Goal: Transaction & Acquisition: Book appointment/travel/reservation

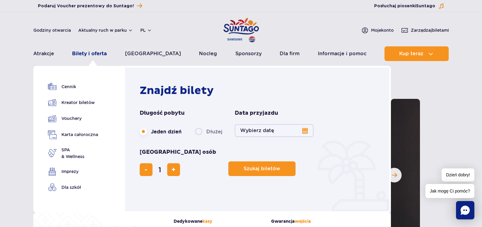
click at [105, 53] on link "Bilety i oferta" at bounding box center [89, 53] width 35 height 15
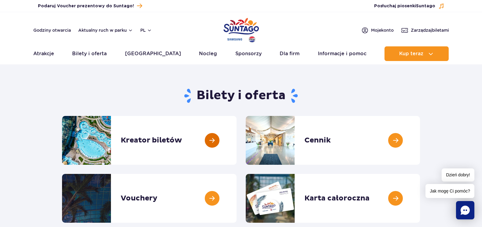
click at [237, 143] on link at bounding box center [237, 140] width 0 height 49
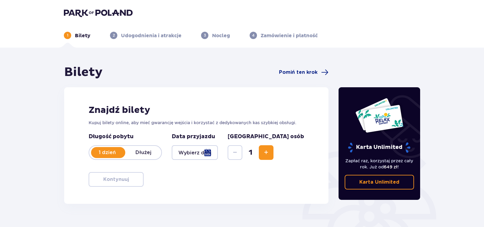
scroll to position [61, 0]
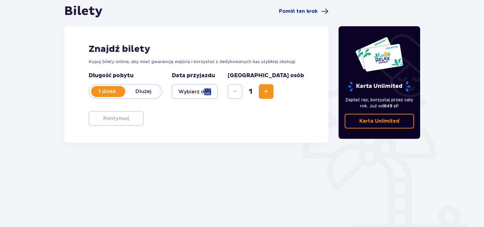
click at [270, 92] on span "Increase" at bounding box center [266, 91] width 7 height 7
click at [218, 93] on div at bounding box center [195, 91] width 46 height 15
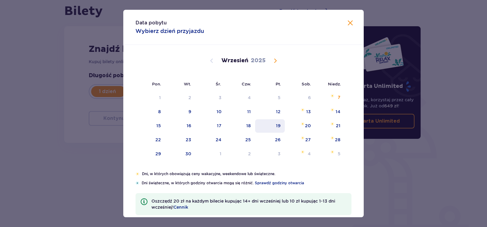
click at [276, 126] on div "19" at bounding box center [278, 126] width 5 height 6
type input "19.09.25"
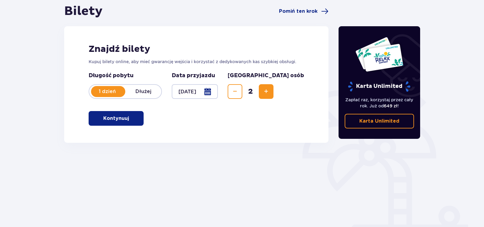
click at [131, 121] on span "button" at bounding box center [130, 118] width 7 height 7
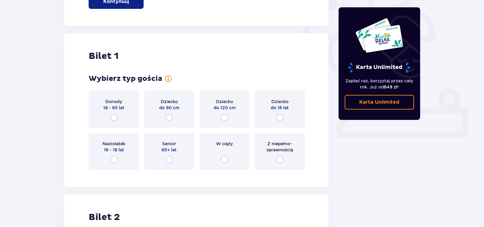
scroll to position [204, 0]
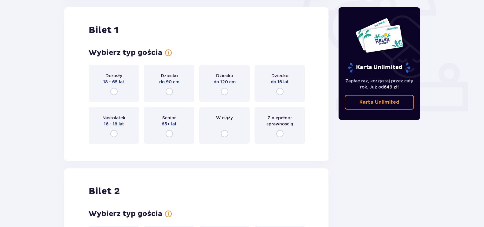
click at [112, 85] on p "18 - 65 lat" at bounding box center [113, 82] width 21 height 6
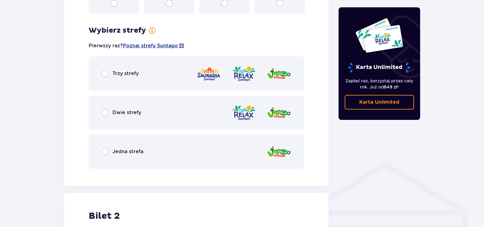
scroll to position [353, 0]
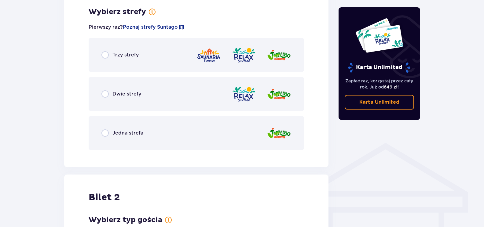
click at [110, 56] on div "Trzy strefy" at bounding box center [119, 54] width 37 height 7
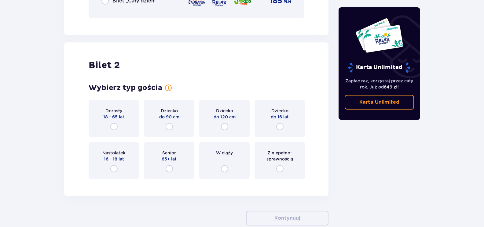
scroll to position [692, 0]
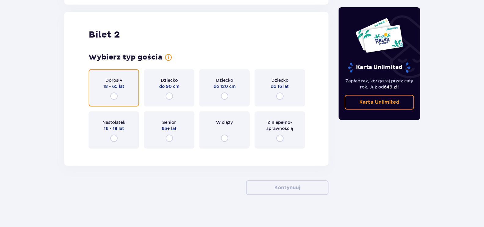
click at [113, 97] on input "radio" at bounding box center [113, 96] width 7 height 7
radio input "true"
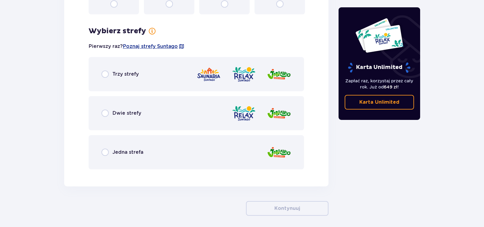
scroll to position [846, 0]
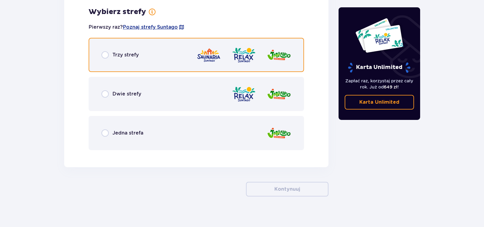
click at [105, 58] on input "radio" at bounding box center [104, 54] width 7 height 7
radio input "true"
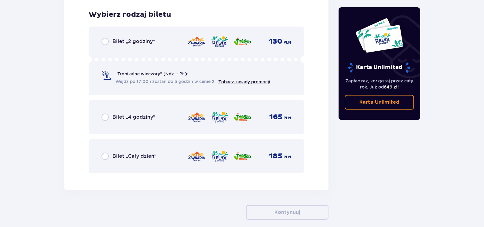
scroll to position [1001, 0]
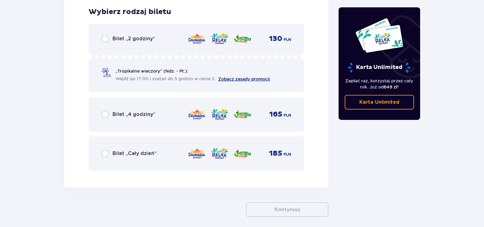
click at [251, 77] on link "Zobacz zasady promocji" at bounding box center [244, 79] width 52 height 5
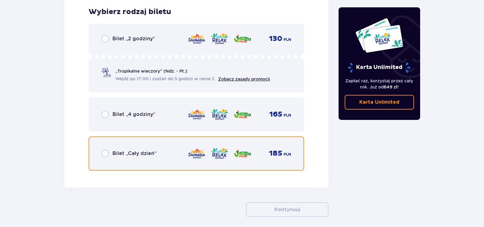
click at [103, 153] on input "radio" at bounding box center [104, 153] width 7 height 7
radio input "true"
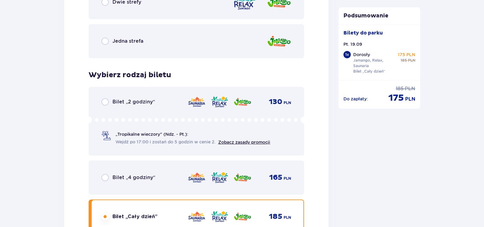
scroll to position [1028, 0]
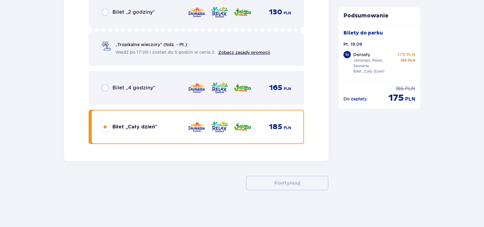
click at [189, 123] on img at bounding box center [197, 127] width 18 height 13
click at [242, 126] on img at bounding box center [243, 127] width 18 height 13
click at [234, 124] on div "185 PLN" at bounding box center [240, 127] width 104 height 13
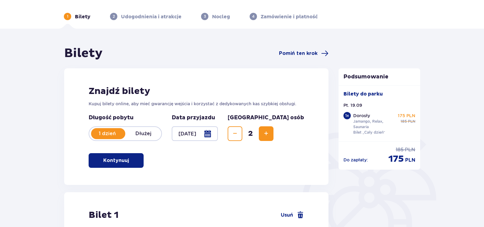
scroll to position [0, 0]
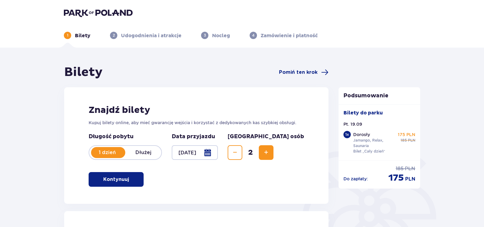
click at [117, 173] on button "Kontynuuj" at bounding box center [116, 179] width 55 height 15
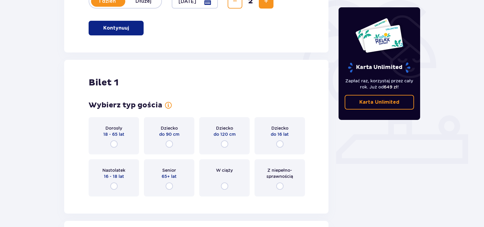
scroll to position [121, 0]
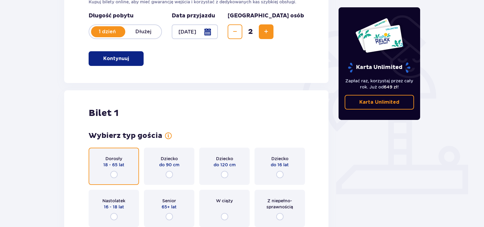
click at [117, 174] on input "radio" at bounding box center [113, 174] width 7 height 7
radio input "true"
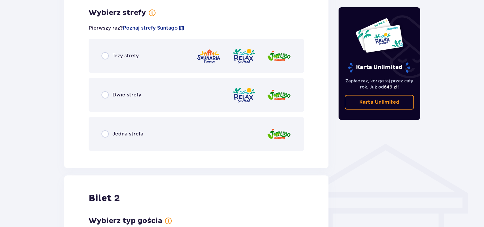
scroll to position [353, 0]
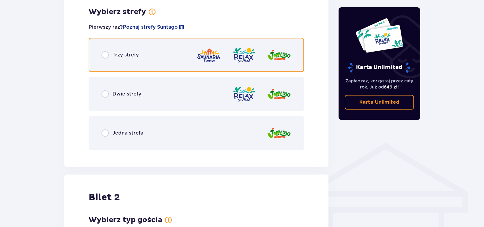
click at [104, 55] on input "radio" at bounding box center [104, 54] width 7 height 7
radio input "true"
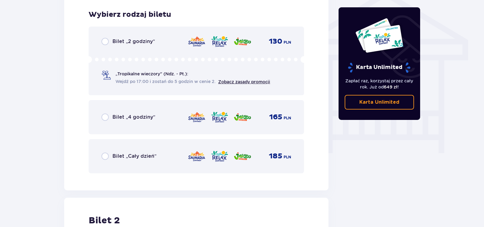
scroll to position [509, 0]
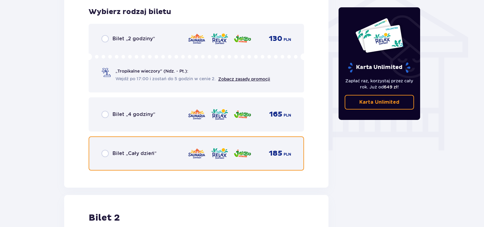
click at [108, 155] on input "radio" at bounding box center [104, 153] width 7 height 7
radio input "true"
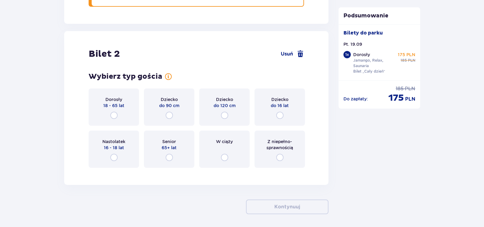
scroll to position [697, 0]
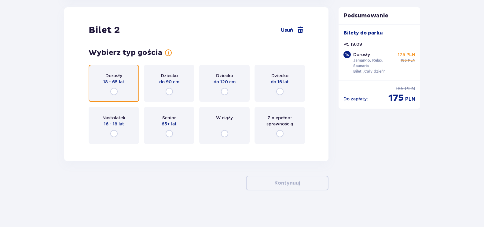
click at [112, 93] on input "radio" at bounding box center [113, 91] width 7 height 7
radio input "true"
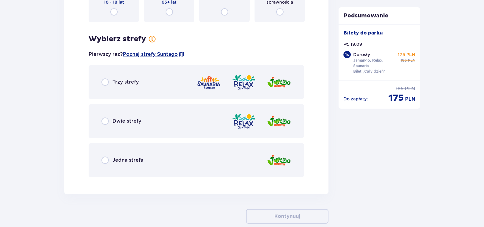
scroll to position [846, 0]
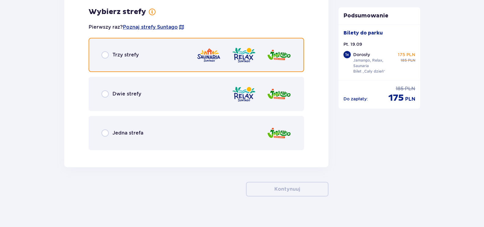
click at [104, 57] on input "radio" at bounding box center [104, 54] width 7 height 7
radio input "true"
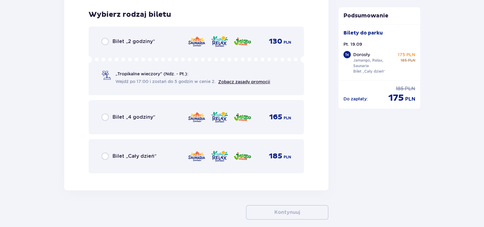
scroll to position [1001, 0]
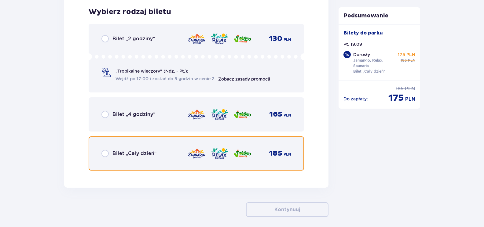
click at [108, 154] on input "radio" at bounding box center [104, 153] width 7 height 7
radio input "true"
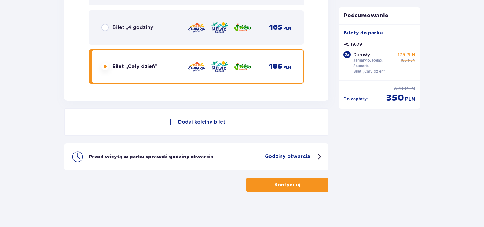
scroll to position [1090, 0]
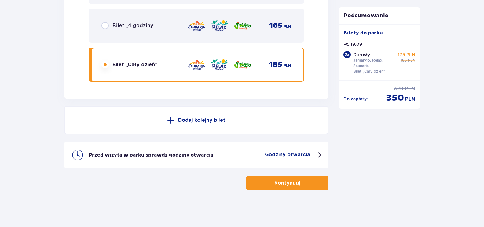
click at [298, 183] on span "button" at bounding box center [301, 183] width 7 height 7
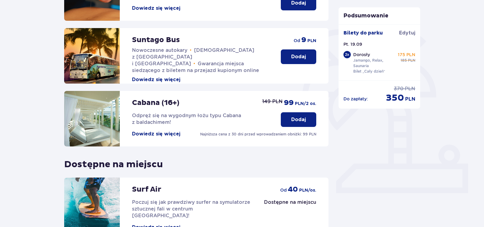
scroll to position [183, 0]
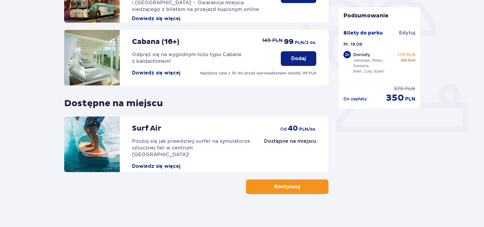
click at [158, 163] on button "Dowiedz się więcej" at bounding box center [156, 166] width 48 height 7
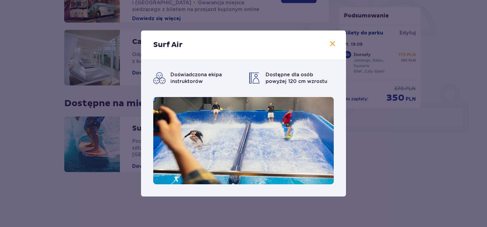
click at [332, 44] on span at bounding box center [332, 43] width 7 height 7
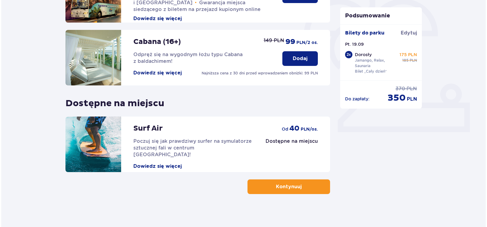
scroll to position [153, 0]
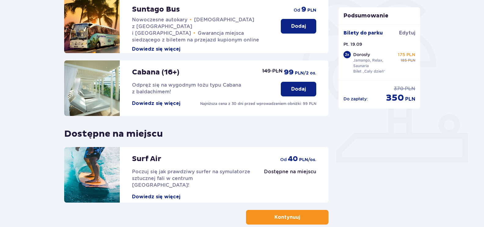
click at [160, 103] on button "Dowiedz się więcej" at bounding box center [156, 103] width 48 height 7
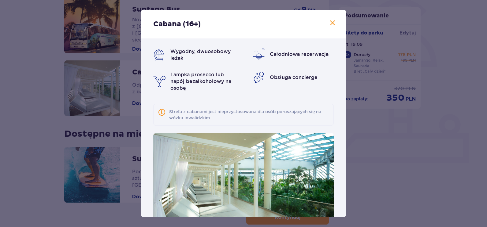
click at [333, 24] on span at bounding box center [332, 23] width 7 height 7
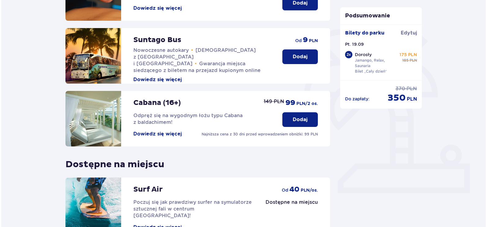
scroll to position [92, 0]
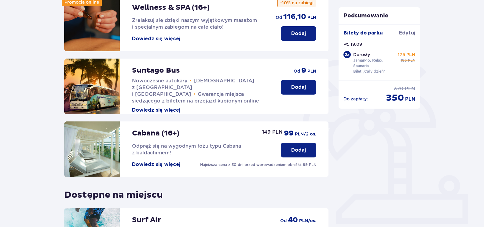
click at [153, 107] on button "Dowiedz się więcej" at bounding box center [156, 110] width 48 height 7
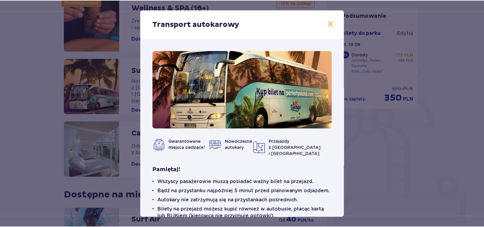
scroll to position [18, 0]
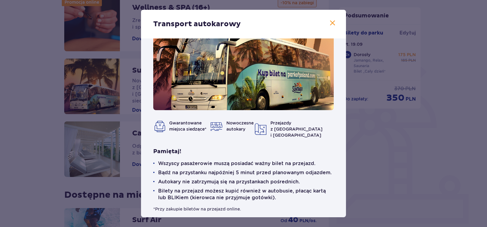
click at [331, 23] on span at bounding box center [332, 23] width 7 height 7
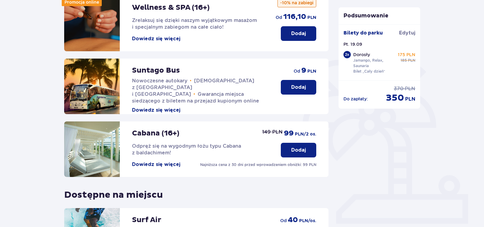
click at [297, 87] on p "Dodaj" at bounding box center [298, 87] width 15 height 7
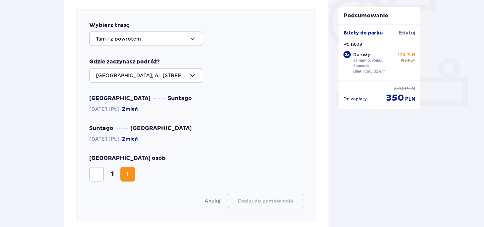
scroll to position [211, 0]
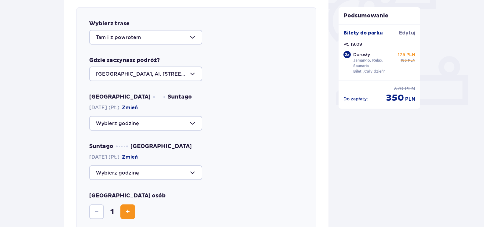
click at [193, 123] on div at bounding box center [145, 123] width 113 height 15
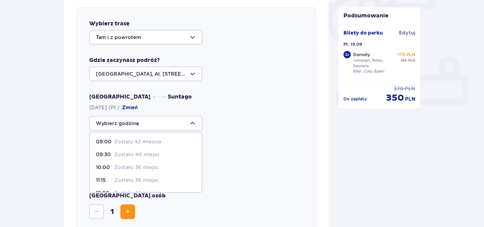
click at [193, 123] on div at bounding box center [145, 123] width 113 height 15
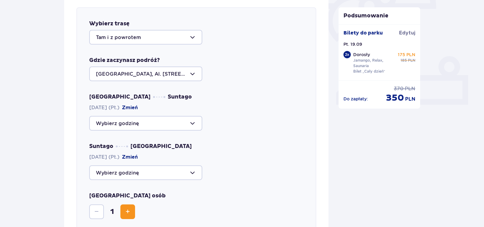
scroll to position [272, 0]
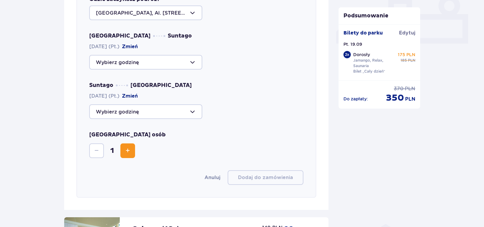
click at [124, 152] on span "Increase" at bounding box center [127, 150] width 7 height 7
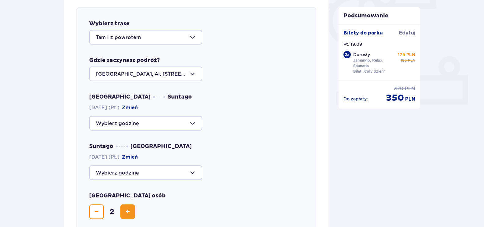
scroll to position [241, 0]
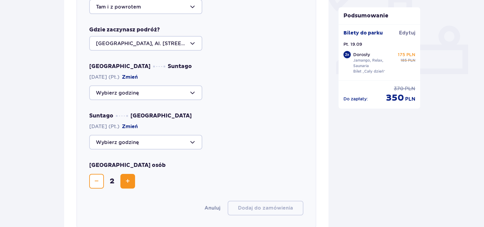
click at [195, 95] on div at bounding box center [145, 93] width 113 height 15
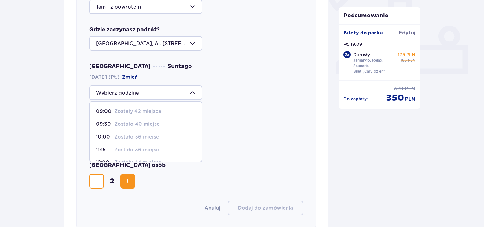
click at [111, 112] on p "09:00" at bounding box center [104, 111] width 16 height 7
type input "09:00"
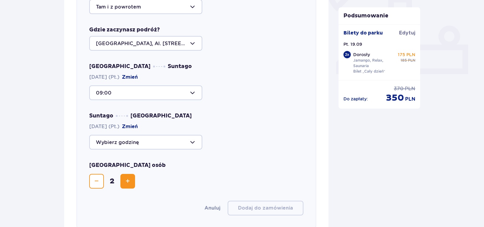
click at [190, 142] on div at bounding box center [145, 142] width 113 height 15
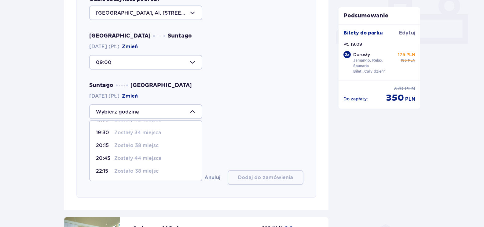
scroll to position [303, 0]
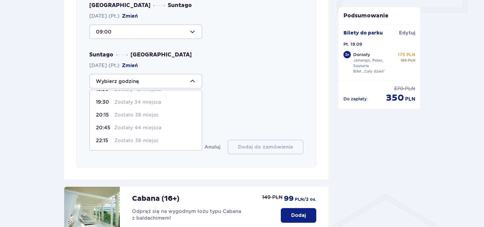
click at [101, 114] on p "20:15" at bounding box center [104, 115] width 16 height 7
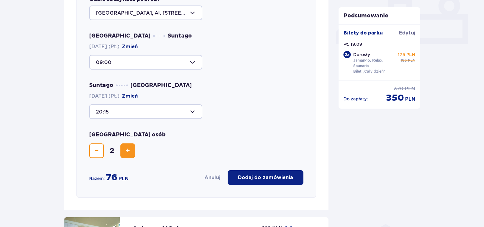
scroll to position [241, 0]
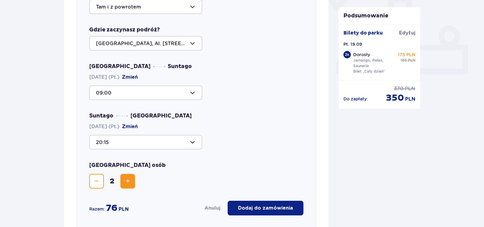
click at [193, 142] on div at bounding box center [145, 142] width 113 height 15
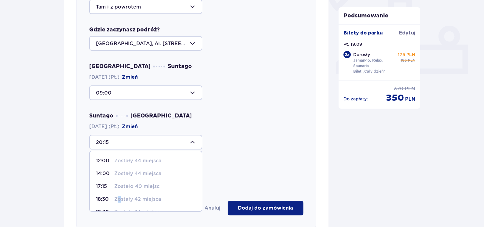
click at [120, 198] on p "Zostały 42 miejsca" at bounding box center [137, 199] width 47 height 7
type input "18:30"
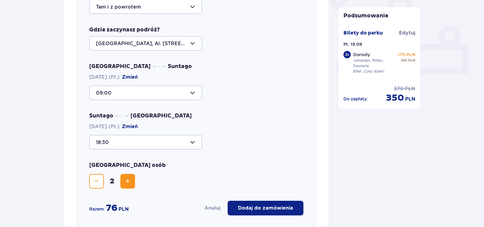
click at [194, 93] on div at bounding box center [145, 93] width 113 height 15
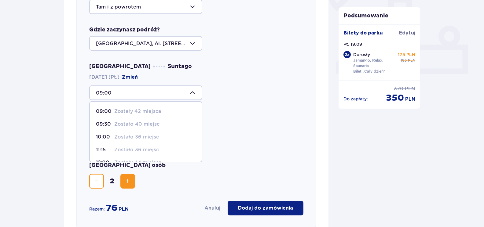
click at [142, 137] on p "Zostało 36 miejsc" at bounding box center [136, 137] width 45 height 7
type input "10:00"
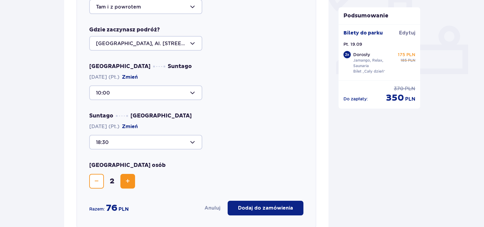
scroll to position [303, 0]
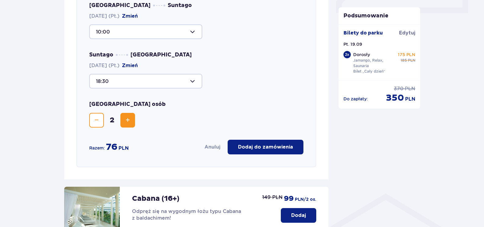
click at [257, 147] on p "Dodaj do zamówienia" at bounding box center [265, 147] width 55 height 7
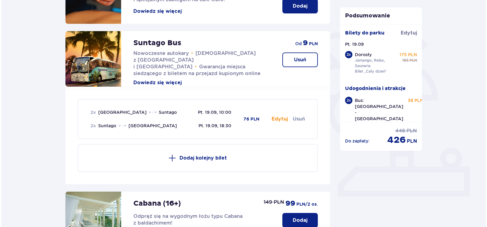
scroll to position [58, 0]
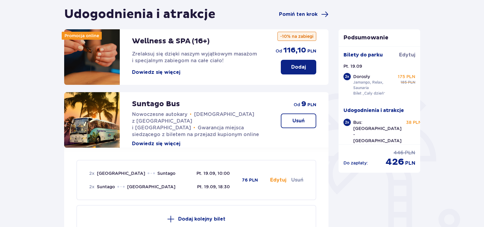
click at [157, 71] on button "Dowiedz się więcej" at bounding box center [156, 72] width 48 height 7
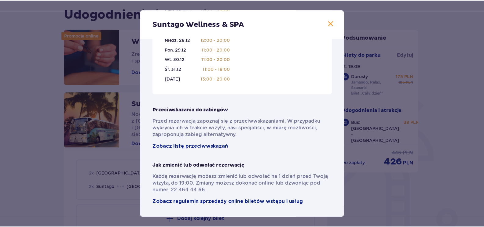
scroll to position [433, 0]
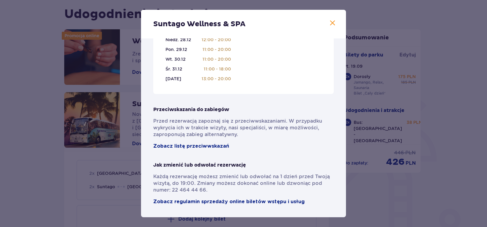
click at [331, 27] on span at bounding box center [332, 23] width 7 height 7
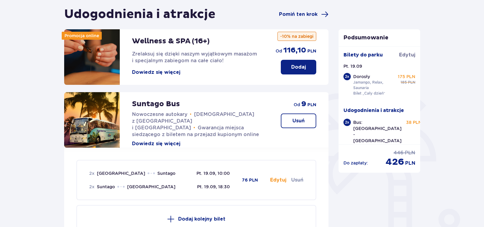
click at [300, 65] on p "Dodaj" at bounding box center [298, 67] width 15 height 7
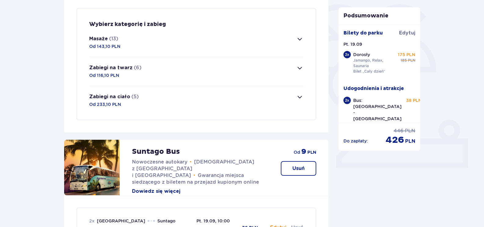
scroll to position [148, 0]
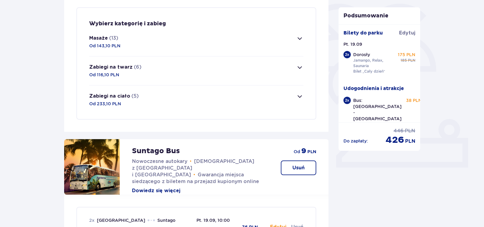
click at [296, 40] on span "button" at bounding box center [299, 38] width 7 height 7
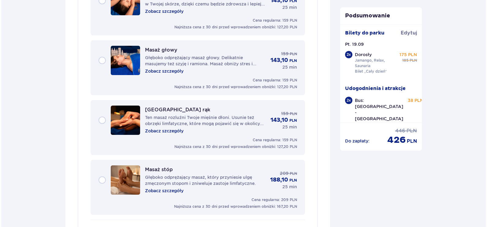
scroll to position [787, 0]
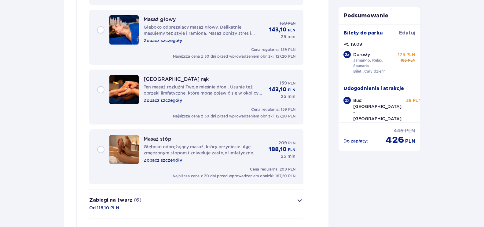
click at [175, 161] on p "Zobacz szczegóły" at bounding box center [163, 160] width 39 height 6
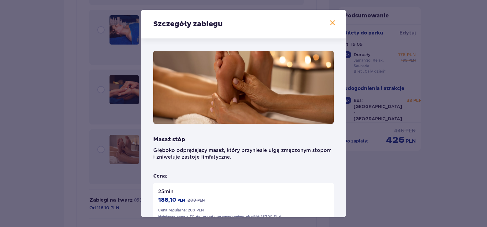
click at [329, 24] on span at bounding box center [332, 23] width 7 height 7
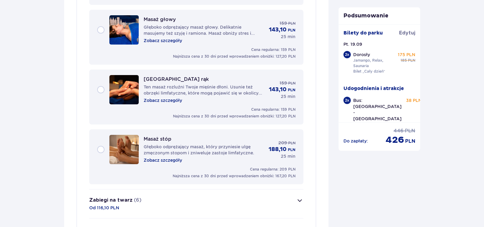
click at [298, 202] on span "button" at bounding box center [299, 200] width 7 height 7
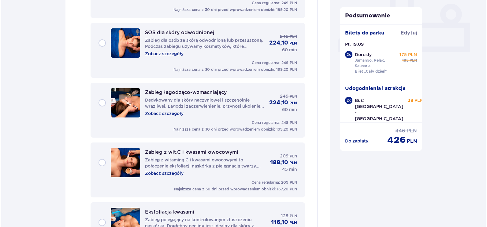
scroll to position [204, 0]
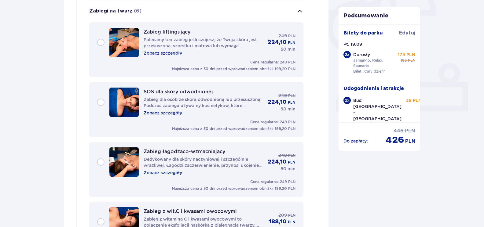
click at [160, 53] on p "Zobacz szczegóły" at bounding box center [163, 53] width 39 height 6
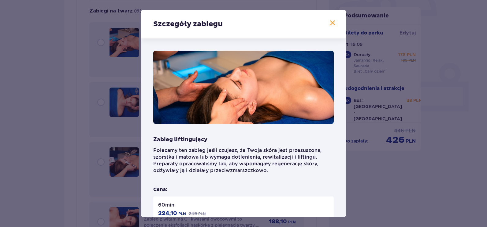
click at [329, 22] on span at bounding box center [332, 23] width 7 height 7
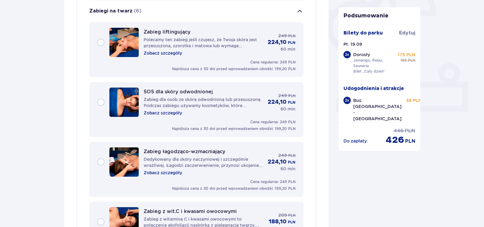
click at [164, 112] on p "Zobacz szczegóły" at bounding box center [163, 113] width 39 height 6
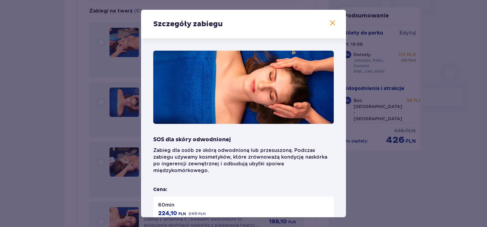
click at [331, 23] on span at bounding box center [332, 23] width 7 height 7
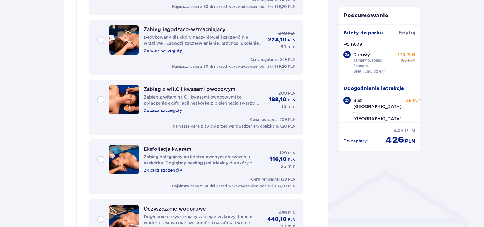
scroll to position [449, 0]
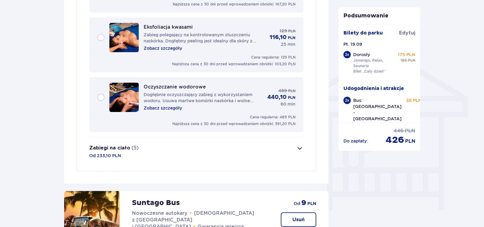
click at [303, 151] on span "button" at bounding box center [299, 148] width 7 height 7
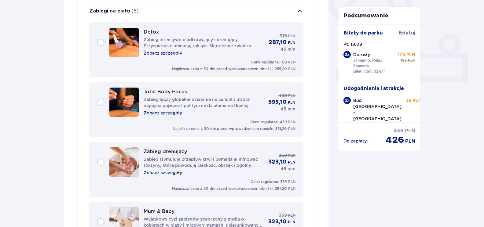
scroll to position [142, 0]
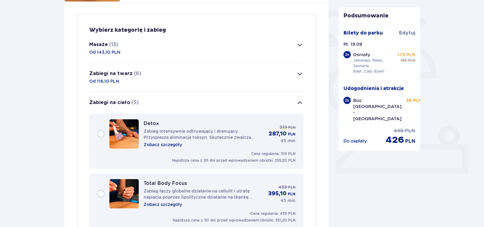
click at [300, 46] on span "button" at bounding box center [299, 44] width 7 height 7
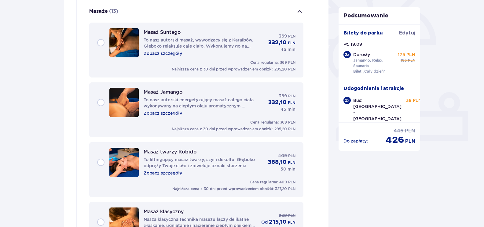
scroll to position [175, 0]
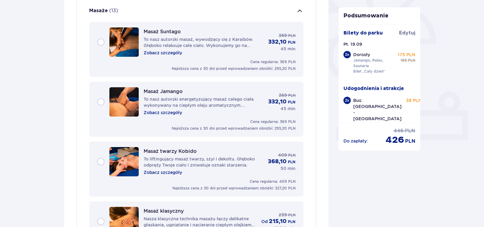
click at [348, 101] on div "2 x" at bounding box center [347, 100] width 7 height 7
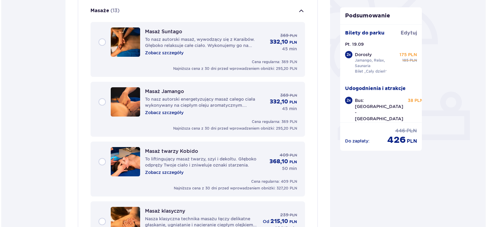
scroll to position [53, 0]
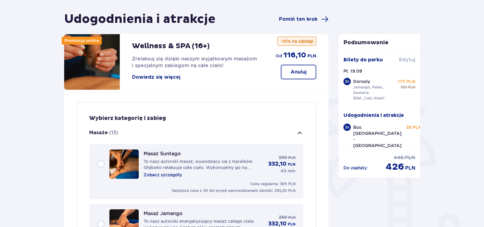
click at [408, 59] on span "Edytuj" at bounding box center [407, 60] width 16 height 7
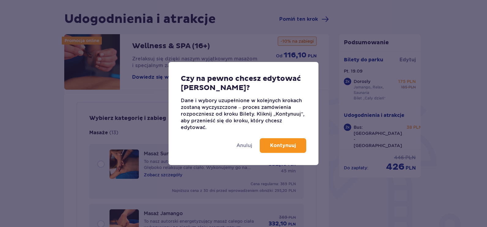
click at [285, 147] on p "Kontynuuj" at bounding box center [283, 145] width 26 height 7
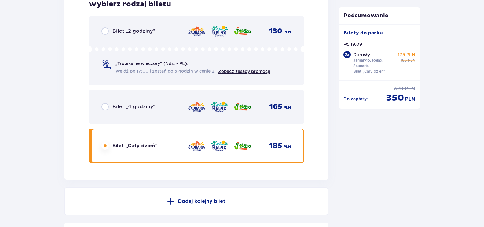
scroll to position [1090, 0]
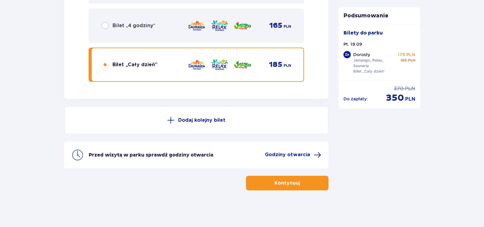
click at [292, 183] on p "Kontynuuj" at bounding box center [288, 183] width 26 height 7
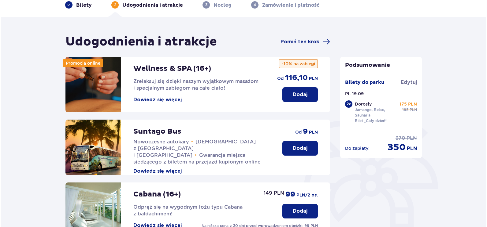
scroll to position [61, 0]
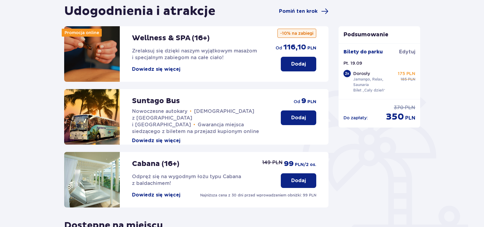
click at [164, 194] on button "Dowiedz się więcej" at bounding box center [156, 195] width 48 height 7
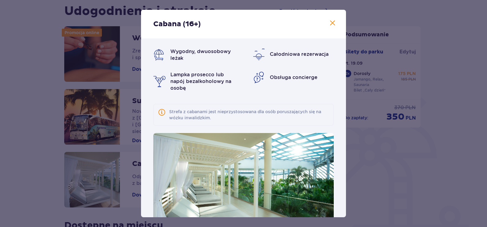
click at [329, 24] on span at bounding box center [332, 23] width 7 height 7
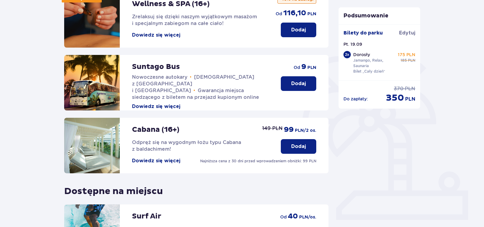
scroll to position [4, 0]
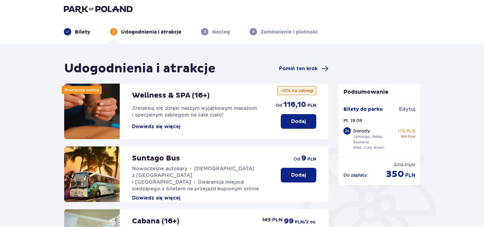
click at [294, 119] on p "Dodaj" at bounding box center [298, 121] width 15 height 7
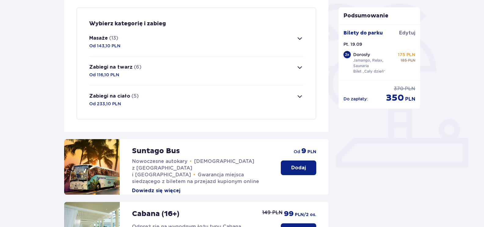
scroll to position [56, 0]
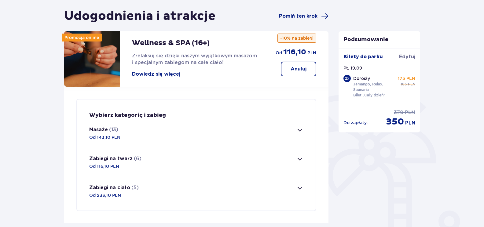
click at [300, 130] on span "button" at bounding box center [299, 130] width 7 height 7
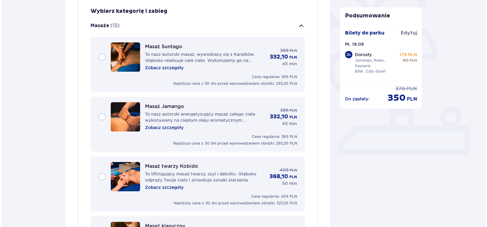
scroll to position [175, 0]
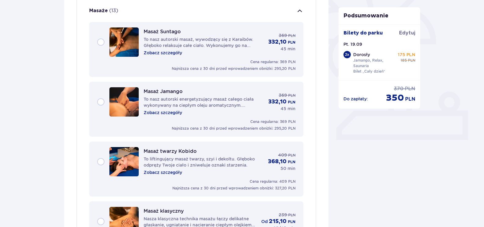
click at [171, 112] on p "Zobacz szczegóły" at bounding box center [163, 113] width 39 height 6
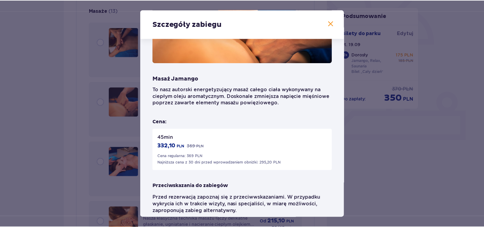
scroll to position [83, 0]
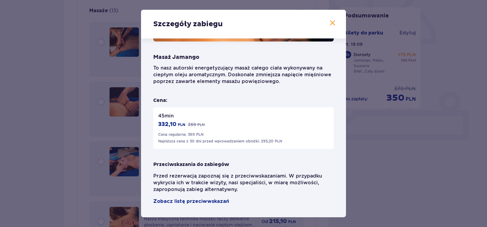
click at [330, 22] on span at bounding box center [332, 23] width 7 height 7
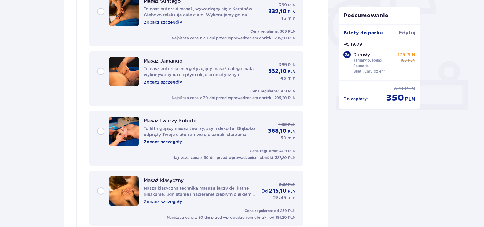
scroll to position [145, 0]
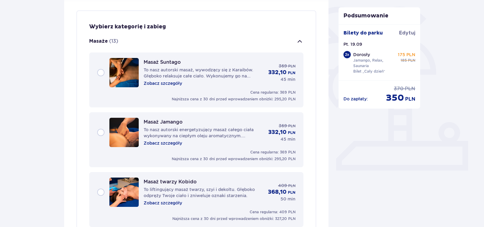
click at [103, 72] on div "Masaż Suntago To nasz autorski masaż, wywodzący się z Karaibów. Głęboko relaksu…" at bounding box center [196, 72] width 198 height 29
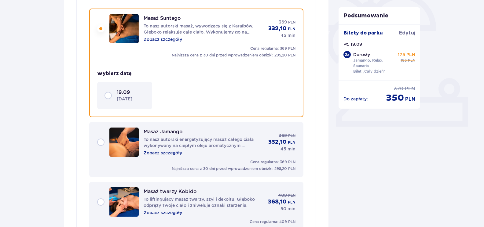
scroll to position [190, 0]
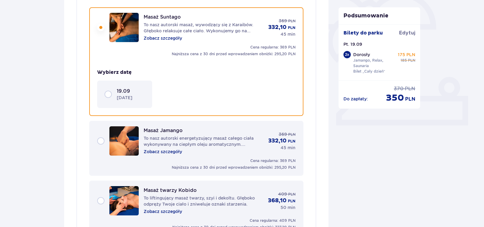
click at [108, 96] on div "19.09 piątek" at bounding box center [125, 94] width 40 height 13
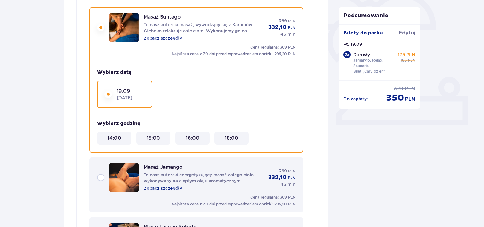
click at [192, 140] on 16\ "16:00" at bounding box center [193, 138] width 14 height 7
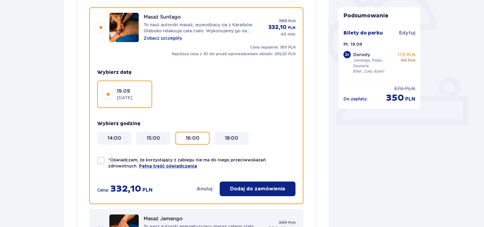
click at [254, 189] on p "Dodaj do zamówienia" at bounding box center [257, 189] width 55 height 7
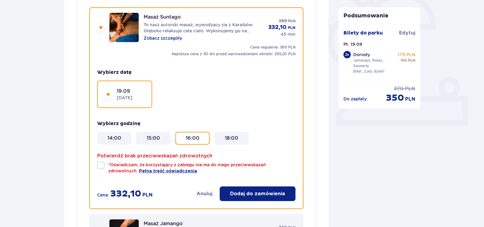
drag, startPoint x: 99, startPoint y: 163, endPoint x: 104, endPoint y: 166, distance: 5.7
click at [99, 164] on div at bounding box center [100, 165] width 7 height 7
checkbox input "true"
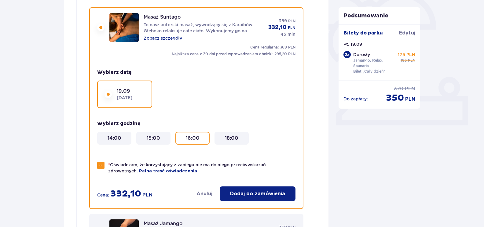
click at [241, 194] on p "Dodaj do zamówienia" at bounding box center [257, 194] width 55 height 7
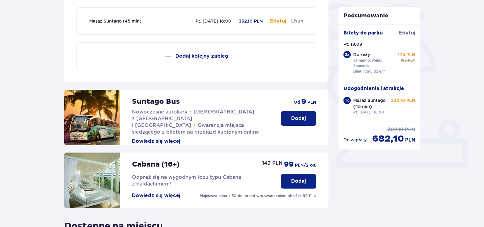
scroll to position [26, 0]
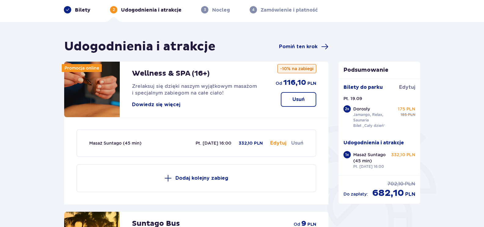
click at [281, 143] on button "Edytuj" at bounding box center [278, 143] width 16 height 7
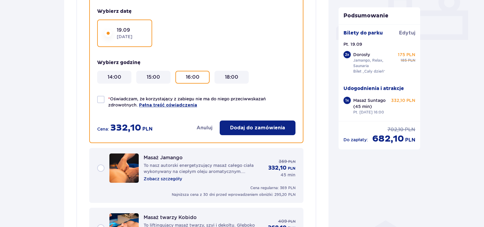
scroll to position [306, 0]
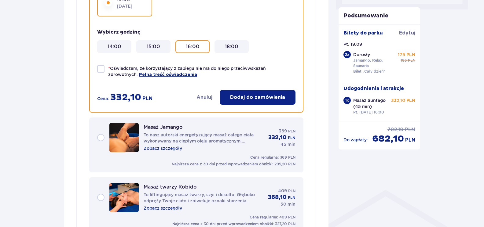
click at [167, 127] on p "Masaż Jamango" at bounding box center [163, 127] width 39 height 6
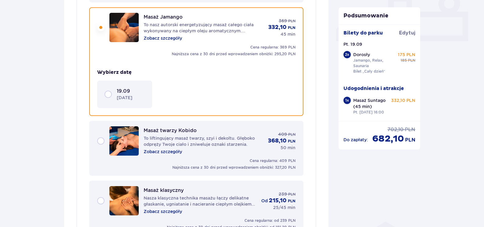
click at [168, 129] on p "Masaż twarzy Kobido" at bounding box center [170, 131] width 53 height 6
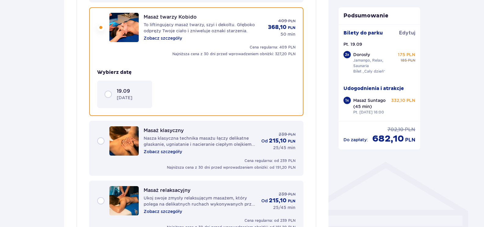
click at [168, 129] on p "Masaż klasyczny" at bounding box center [164, 131] width 40 height 6
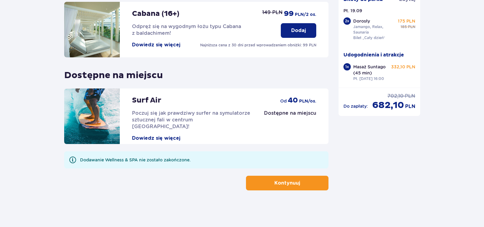
scroll to position [1237, 0]
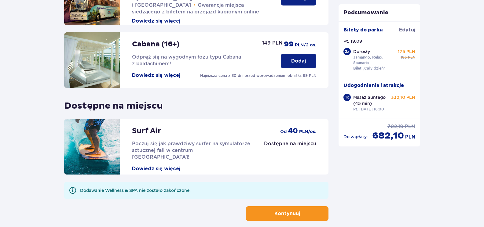
click at [294, 212] on p "Kontynuuj" at bounding box center [288, 214] width 26 height 7
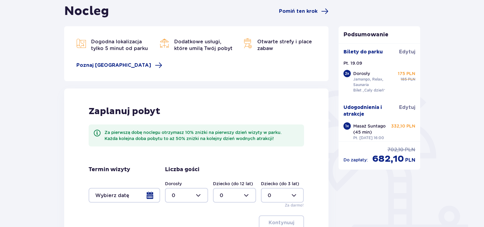
scroll to position [140, 0]
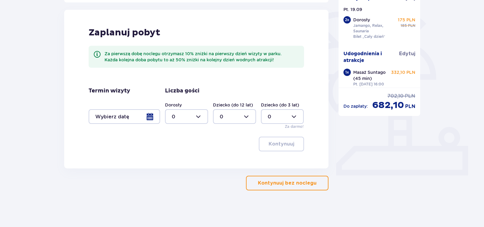
click at [197, 118] on div at bounding box center [186, 116] width 43 height 15
click at [174, 160] on p "2" at bounding box center [173, 161] width 3 height 7
type input "2"
click at [151, 116] on div at bounding box center [125, 116] width 72 height 15
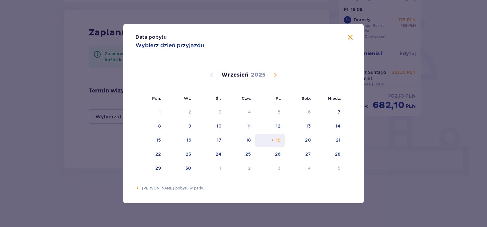
click at [275, 139] on div "19" at bounding box center [270, 140] width 30 height 13
click at [276, 142] on div "19" at bounding box center [278, 140] width 5 height 6
click at [349, 36] on span at bounding box center [349, 37] width 7 height 7
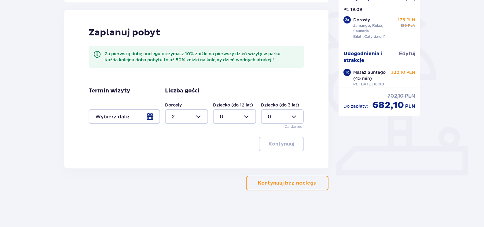
scroll to position [48, 0]
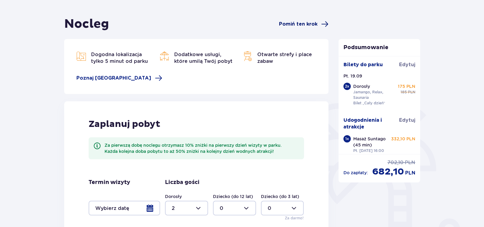
click at [315, 23] on span "Pomiń ten krok" at bounding box center [298, 24] width 39 height 7
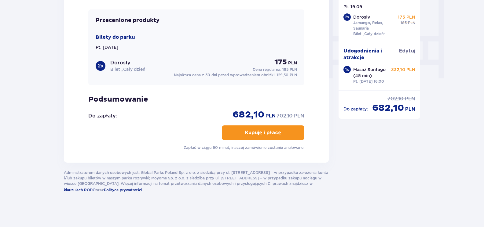
scroll to position [520, 0]
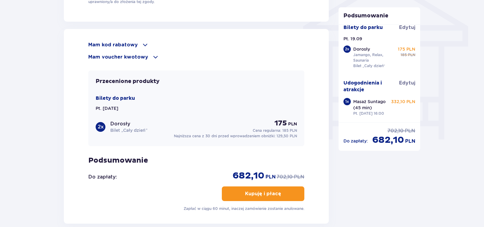
click at [139, 42] on div "Mam kod rabatowy" at bounding box center [196, 44] width 216 height 7
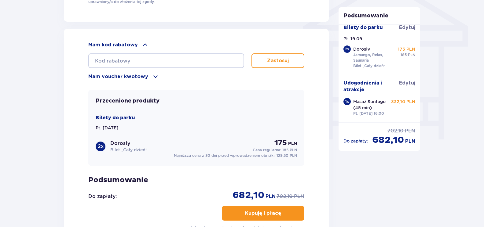
click at [147, 76] on div "Mam voucher kwotowy" at bounding box center [196, 76] width 216 height 7
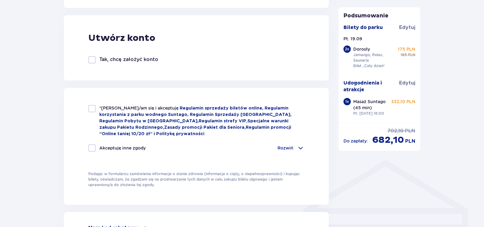
scroll to position [183, 0]
